Goal: Task Accomplishment & Management: Complete application form

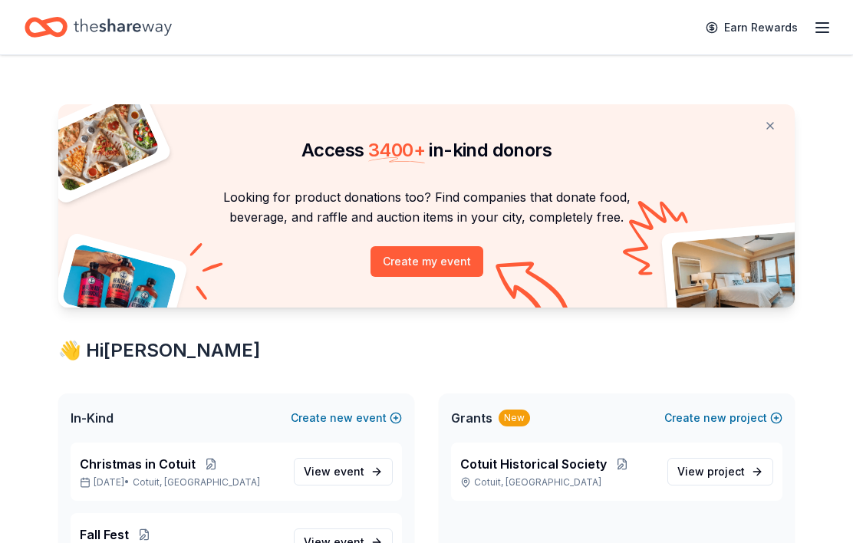
click at [554, 465] on span "Cotuit Historical Society" at bounding box center [533, 464] width 146 height 18
click at [750, 462] on link "View project" at bounding box center [720, 472] width 106 height 28
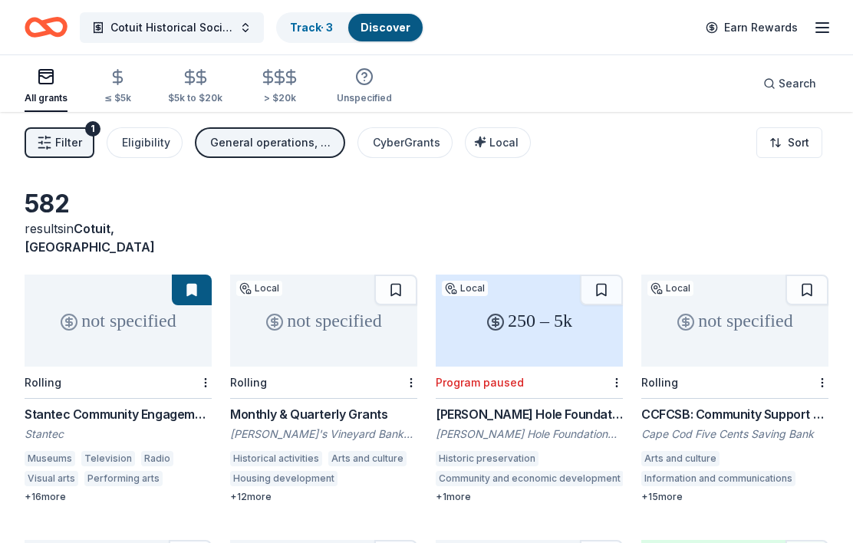
click at [322, 94] on div "All grants ≤ $5k $5k to $20k > $20k Unspecified" at bounding box center [208, 86] width 367 height 51
click at [320, 80] on div "All grants ≤ $5k $5k to $20k > $20k Unspecified" at bounding box center [208, 86] width 367 height 51
click at [320, 94] on div "All grants ≤ $5k $5k to $20k > $20k Unspecified" at bounding box center [208, 86] width 367 height 51
click at [319, 95] on div "All grants ≤ $5k $5k to $20k > $20k Unspecified" at bounding box center [208, 86] width 367 height 51
click at [312, 81] on div "All grants ≤ $5k $5k to $20k > $20k Unspecified" at bounding box center [208, 86] width 367 height 51
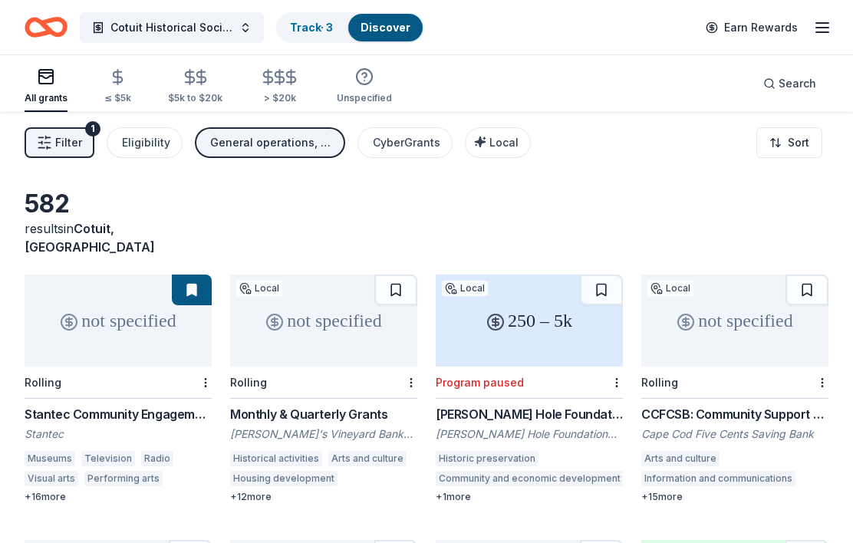
click at [317, 84] on div "All grants ≤ $5k $5k to $20k > $20k Unspecified" at bounding box center [208, 86] width 367 height 51
click at [318, 91] on div "All grants ≤ $5k $5k to $20k > $20k Unspecified" at bounding box center [208, 86] width 367 height 51
click at [304, 104] on div "All grants ≤ $5k $5k to $20k > $20k Unspecified" at bounding box center [208, 86] width 367 height 51
click at [317, 89] on div "All grants ≤ $5k $5k to $20k > $20k Unspecified" at bounding box center [208, 86] width 367 height 51
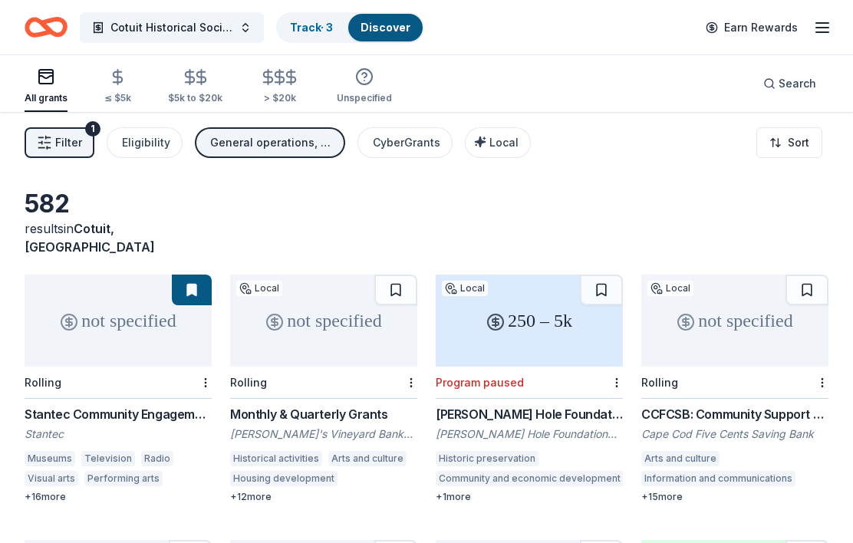
click at [317, 89] on div "All grants ≤ $5k $5k to $20k > $20k Unspecified" at bounding box center [208, 86] width 367 height 51
click at [322, 107] on div "All grants ≤ $5k $5k to $20k > $20k Unspecified" at bounding box center [208, 86] width 367 height 51
click at [317, 111] on div "All grants ≤ $5k $5k to $20k > $20k Unspecified" at bounding box center [208, 86] width 367 height 51
click at [305, 107] on div "All grants ≤ $5k $5k to $20k > $20k Unspecified" at bounding box center [208, 86] width 367 height 51
click at [318, 97] on div "All grants ≤ $5k $5k to $20k > $20k Unspecified" at bounding box center [208, 86] width 367 height 51
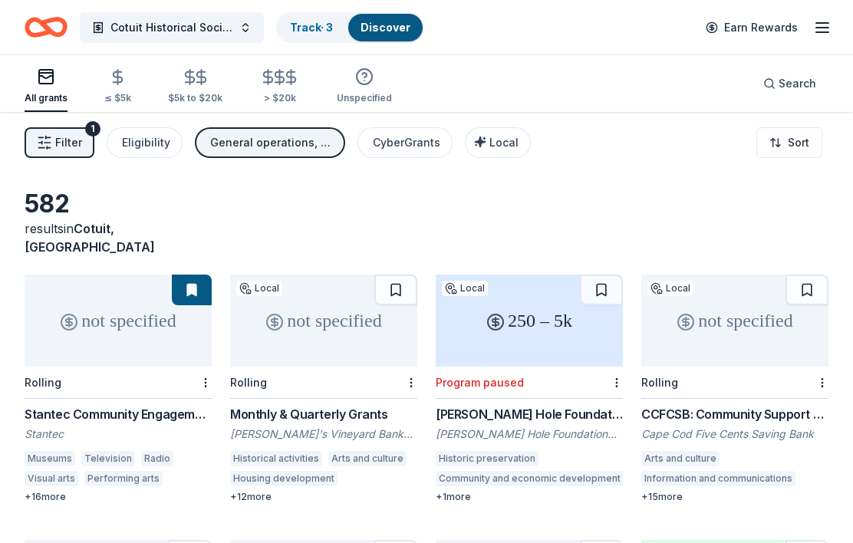
click at [320, 91] on div "All grants ≤ $5k $5k to $20k > $20k Unspecified" at bounding box center [208, 86] width 367 height 51
click at [313, 87] on div "All grants ≤ $5k $5k to $20k > $20k Unspecified" at bounding box center [208, 86] width 367 height 51
click at [312, 93] on div "All grants ≤ $5k $5k to $20k > $20k Unspecified" at bounding box center [208, 86] width 367 height 51
click at [308, 82] on div "All grants ≤ $5k $5k to $20k > $20k Unspecified" at bounding box center [208, 86] width 367 height 51
click at [316, 84] on div "All grants ≤ $5k $5k to $20k > $20k Unspecified" at bounding box center [208, 86] width 367 height 51
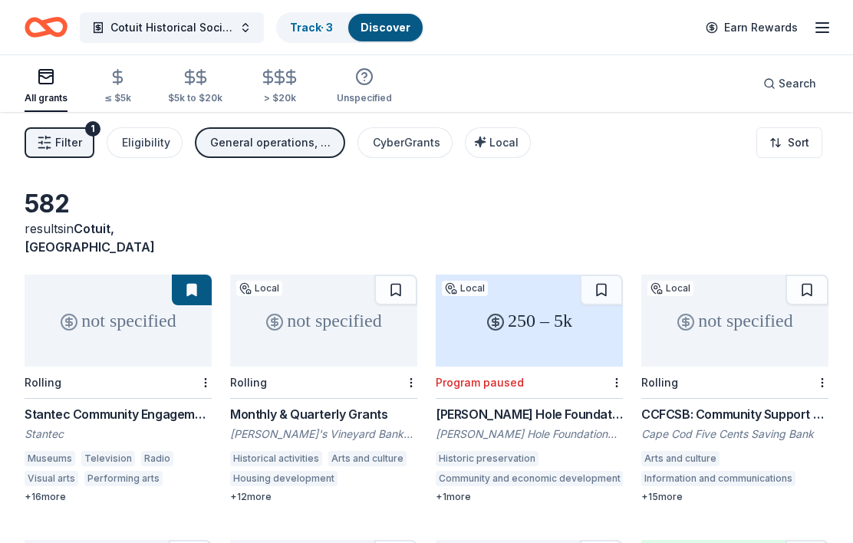
click at [314, 81] on div "All grants ≤ $5k $5k to $20k > $20k Unspecified" at bounding box center [208, 86] width 367 height 51
click at [403, 95] on div "All grants ≤ $5k $5k to $20k > $20k Unspecified Search" at bounding box center [427, 83] width 804 height 57
click at [323, 97] on div "All grants ≤ $5k $5k to $20k > $20k Unspecified" at bounding box center [208, 86] width 367 height 51
click at [314, 103] on div "All grants ≤ $5k $5k to $20k > $20k Unspecified" at bounding box center [208, 86] width 367 height 51
click at [314, 102] on div "All grants ≤ $5k $5k to $20k > $20k Unspecified" at bounding box center [208, 86] width 367 height 51
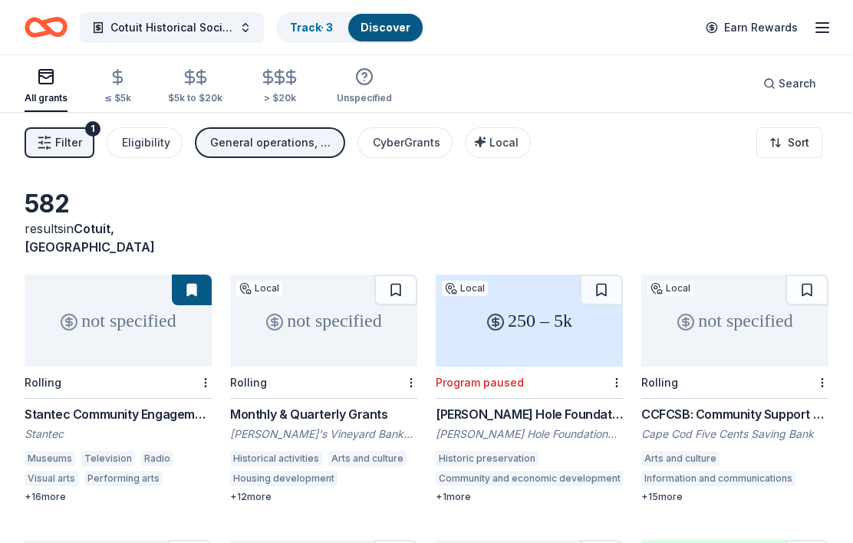
click at [179, 88] on div "$5k to $20k" at bounding box center [195, 86] width 54 height 36
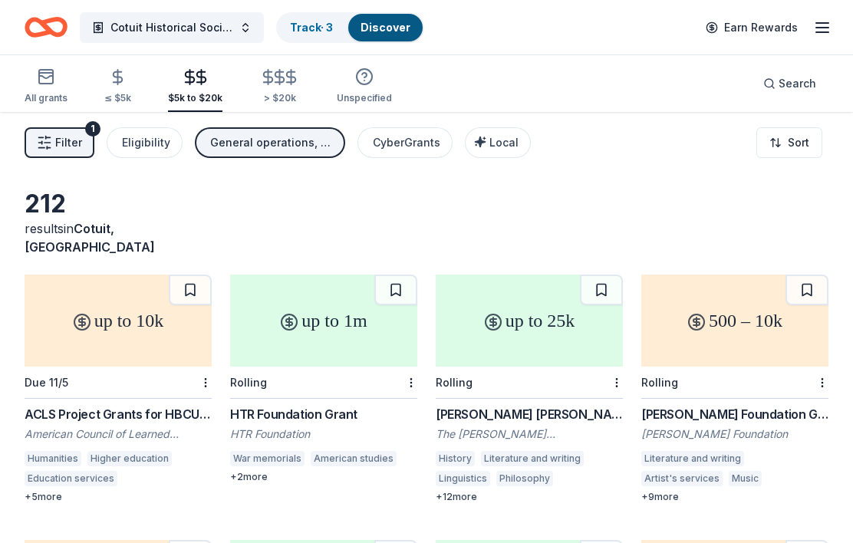
click at [314, 87] on div "All grants ≤ $5k $5k to $20k > $20k Unspecified" at bounding box center [208, 86] width 367 height 51
click at [315, 94] on div "All grants ≤ $5k $5k to $20k > $20k Unspecified" at bounding box center [208, 86] width 367 height 51
click at [321, 109] on div "All grants ≤ $5k $5k to $20k > $20k Unspecified" at bounding box center [208, 86] width 367 height 51
click at [324, 100] on div "All grants ≤ $5k $5k to $20k > $20k Unspecified" at bounding box center [208, 86] width 367 height 51
click at [323, 102] on div "All grants ≤ $5k $5k to $20k > $20k Unspecified" at bounding box center [208, 86] width 367 height 51
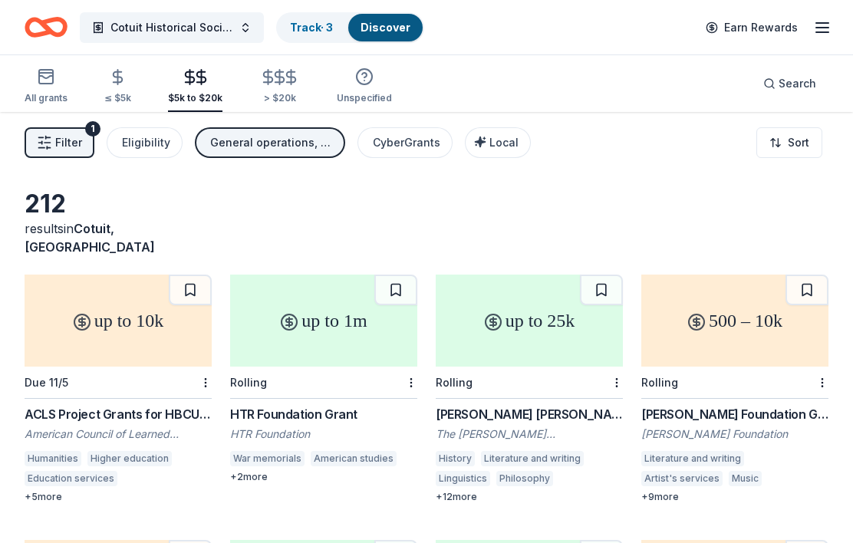
click at [314, 82] on div "All grants ≤ $5k $5k to $20k > $20k Unspecified" at bounding box center [208, 86] width 367 height 51
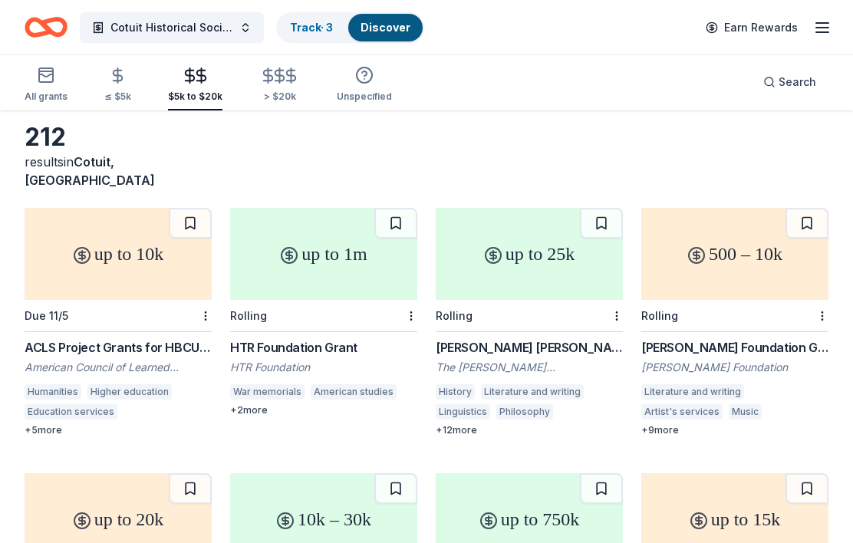
scroll to position [65, 0]
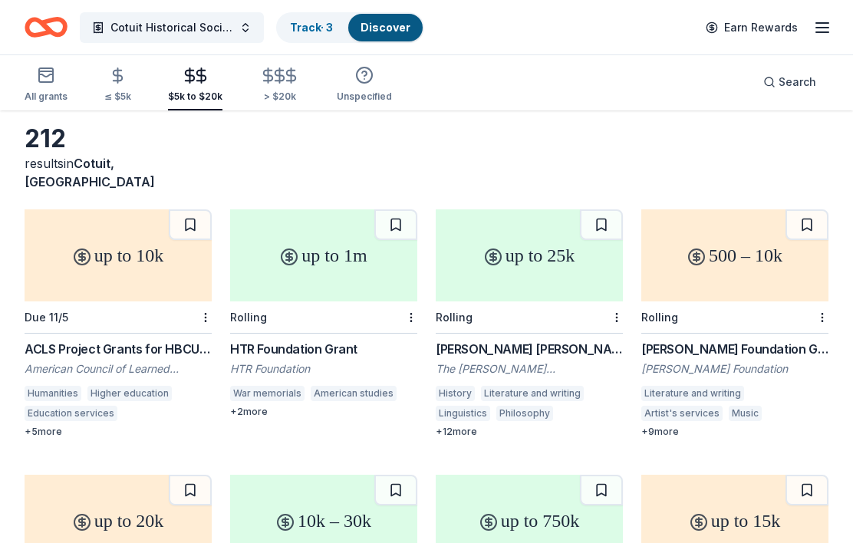
click at [308, 34] on link "Track · 3" at bounding box center [311, 27] width 43 height 13
click at [313, 30] on link "Track · 3" at bounding box center [311, 27] width 43 height 13
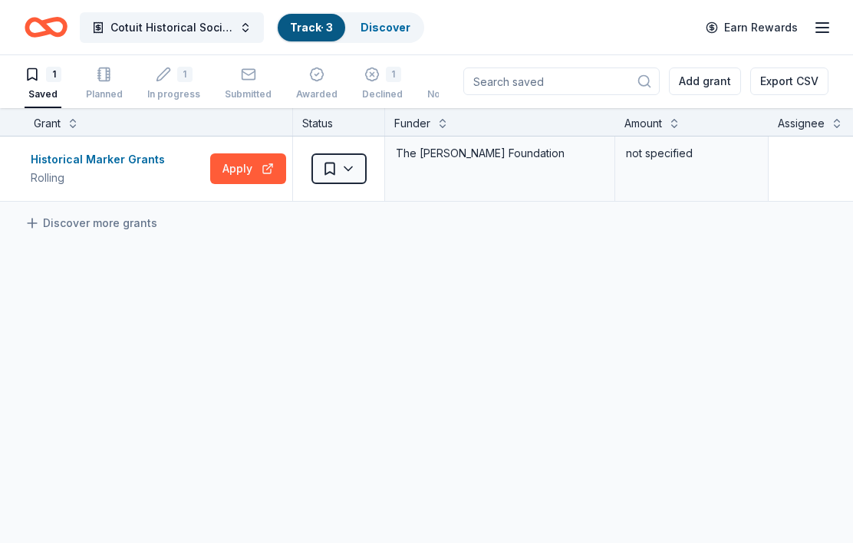
click at [171, 85] on div "1 In progress" at bounding box center [173, 84] width 53 height 34
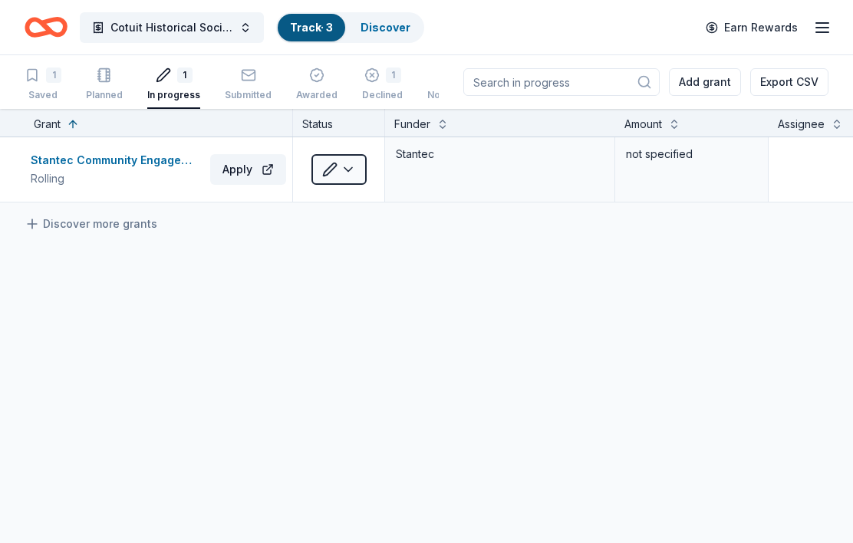
click at [136, 140] on div "Stantec Community Engagement Grant Rolling Apply" at bounding box center [159, 169] width 268 height 64
click at [127, 183] on div "Rolling" at bounding box center [117, 179] width 173 height 18
click at [821, 30] on icon "button" at bounding box center [822, 27] width 18 height 18
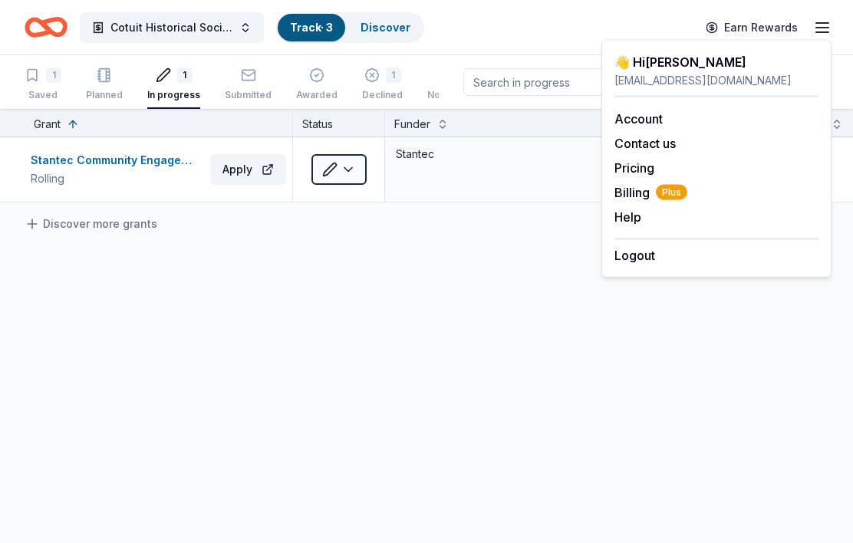
click at [677, 265] on div "👋 Hi Jody jody58@optonline.net Account Contact us Pricing Billing Plus Help Ear…" at bounding box center [716, 159] width 230 height 238
click at [680, 258] on div "Logout" at bounding box center [716, 252] width 204 height 26
click at [665, 255] on div "Logout" at bounding box center [716, 252] width 204 height 26
click at [630, 264] on button "Logout" at bounding box center [634, 255] width 41 height 18
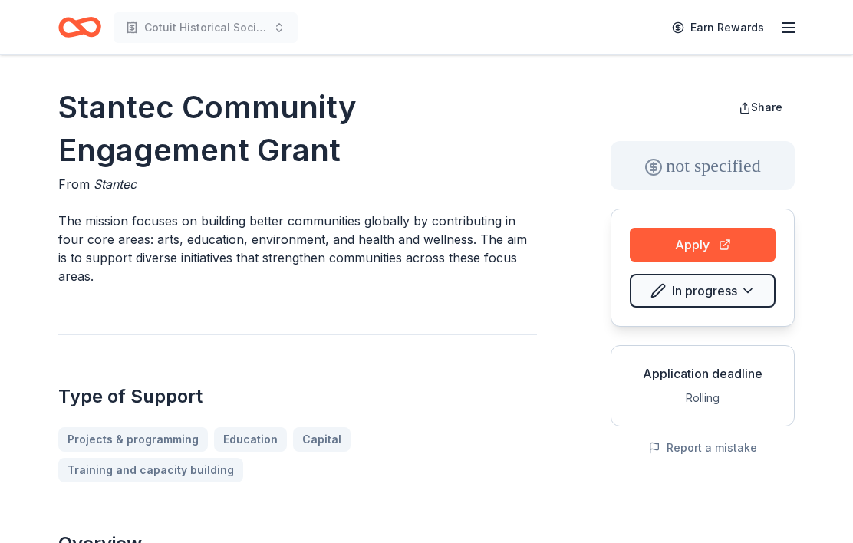
click at [721, 246] on button "Apply" at bounding box center [703, 245] width 146 height 34
click at [729, 247] on button "Apply" at bounding box center [703, 245] width 146 height 34
